Goal: Transaction & Acquisition: Download file/media

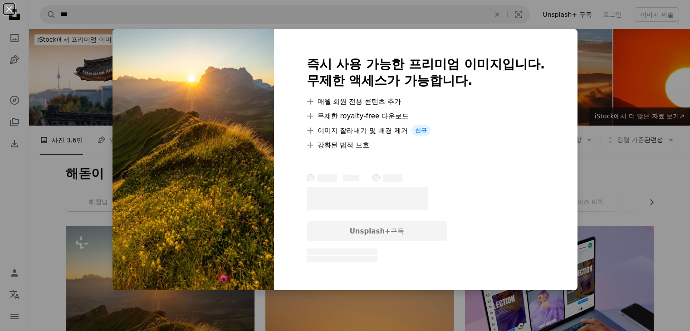
scroll to position [136, 0]
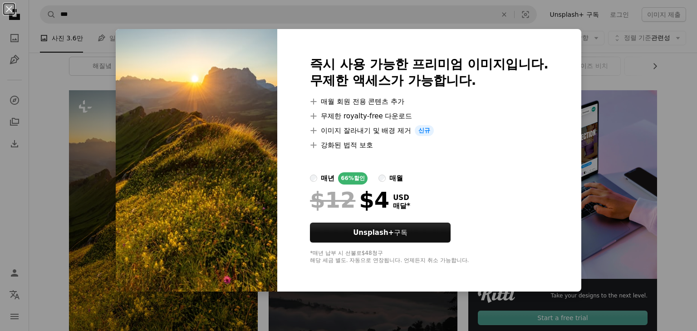
click at [681, 98] on div "An X shape 즉시 사용 가능한 프리미엄 이미지입니다. 무제한 액세스가 가능합니다. A plus sign 매월 회원 전용 콘텐츠 추가 A…" at bounding box center [348, 165] width 697 height 331
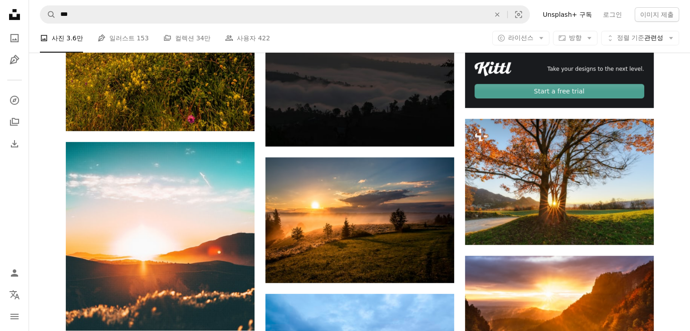
scroll to position [318, 0]
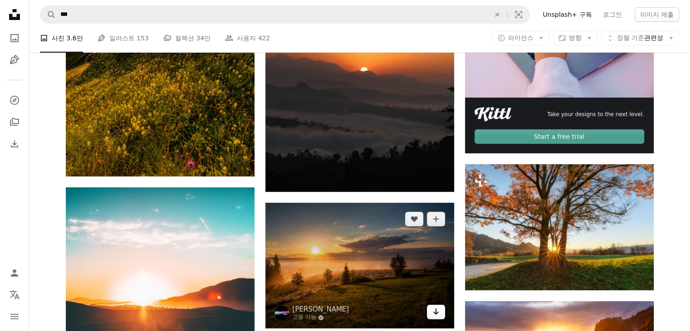
click at [433, 306] on icon "Arrow pointing down" at bounding box center [435, 311] width 7 height 11
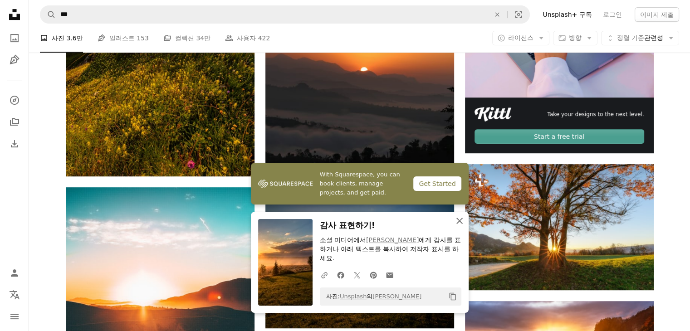
click at [459, 221] on icon "button" at bounding box center [459, 221] width 6 height 6
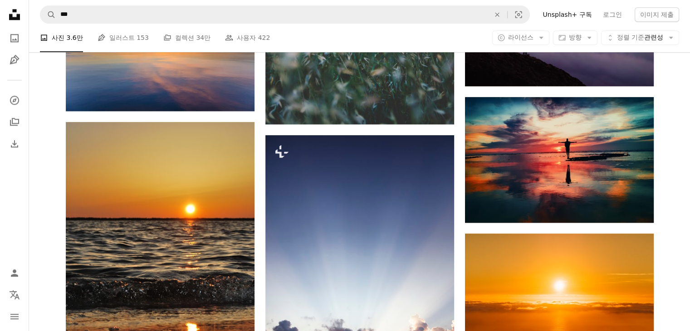
scroll to position [1134, 0]
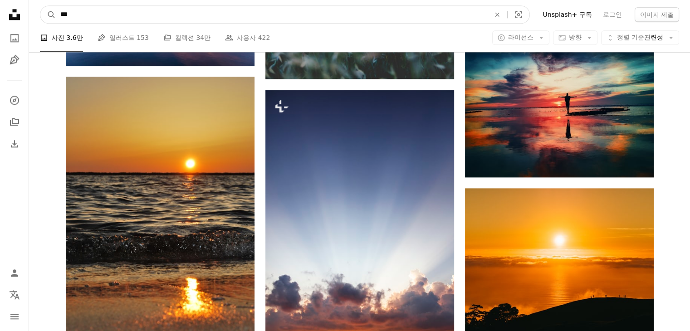
click at [96, 13] on input "***" at bounding box center [272, 14] width 432 height 17
type input "*****"
click button "A magnifying glass" at bounding box center [47, 14] width 15 height 17
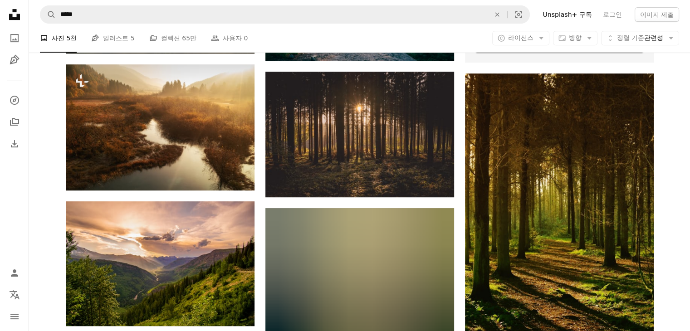
scroll to position [408, 0]
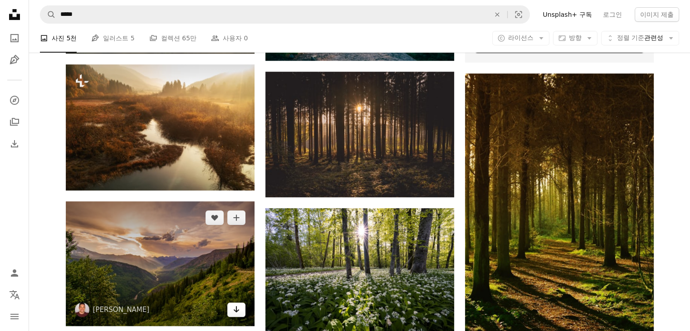
click at [236, 304] on icon "Arrow pointing down" at bounding box center [236, 309] width 7 height 11
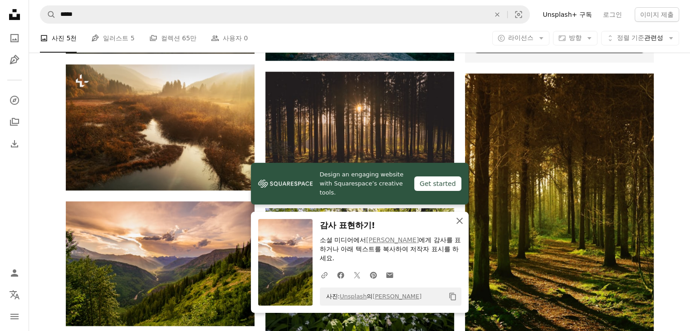
click at [460, 224] on icon "button" at bounding box center [459, 221] width 6 height 6
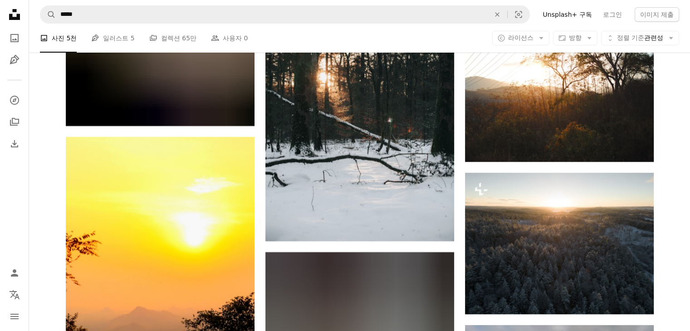
scroll to position [3449, 0]
